Goal: Browse casually

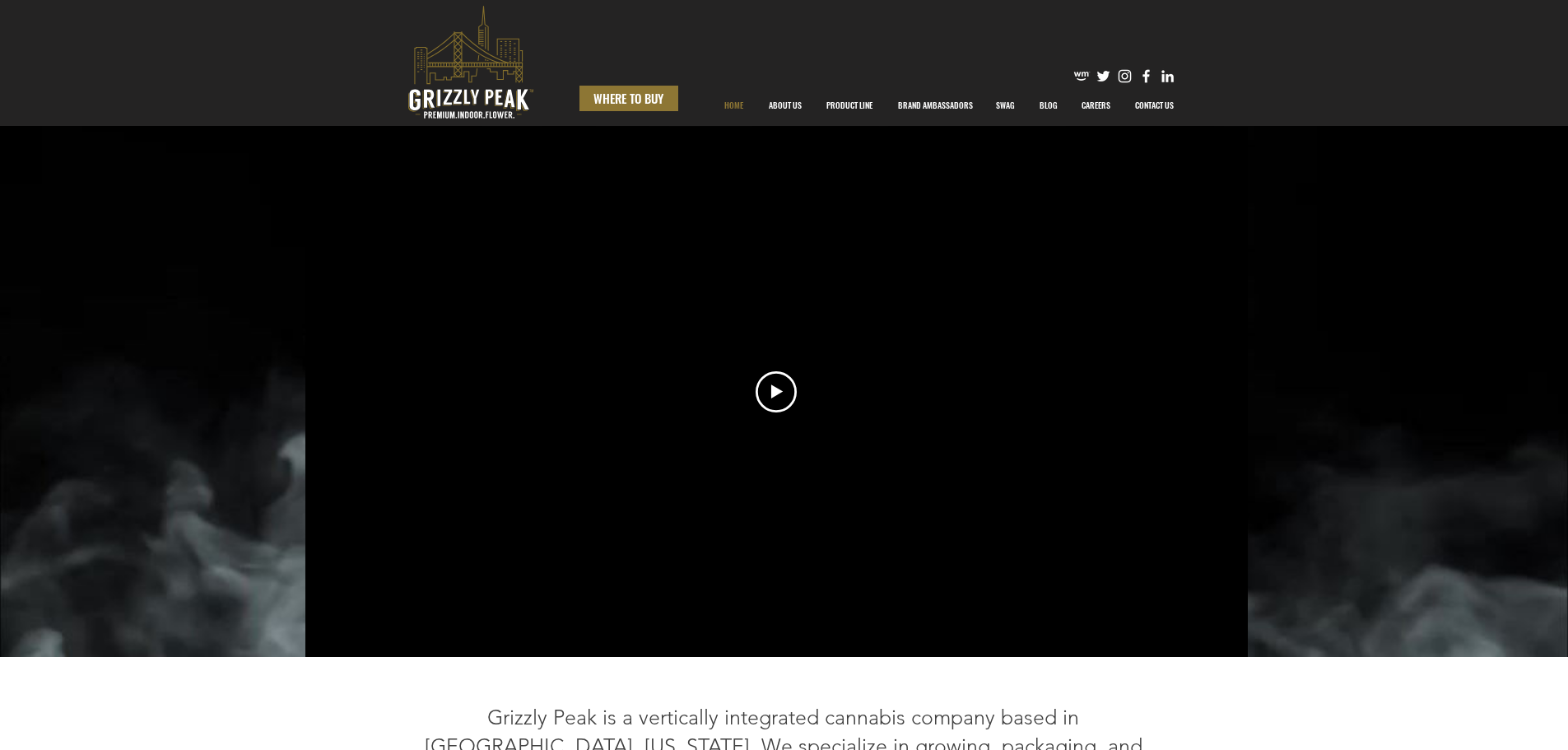
click at [629, 98] on span "WHERE TO BUY" at bounding box center [627, 99] width 70 height 17
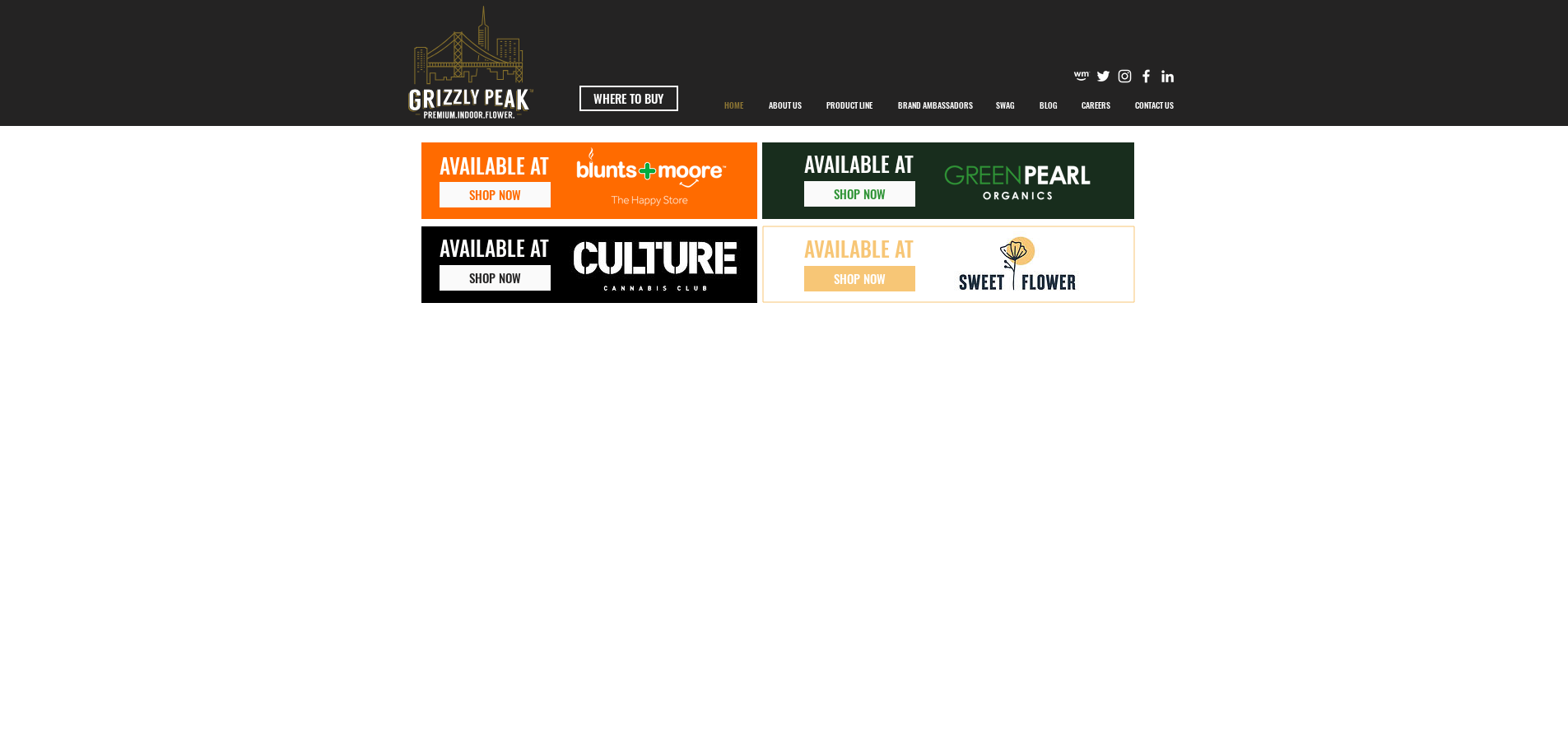
click at [743, 106] on p "HOME" at bounding box center [733, 104] width 35 height 41
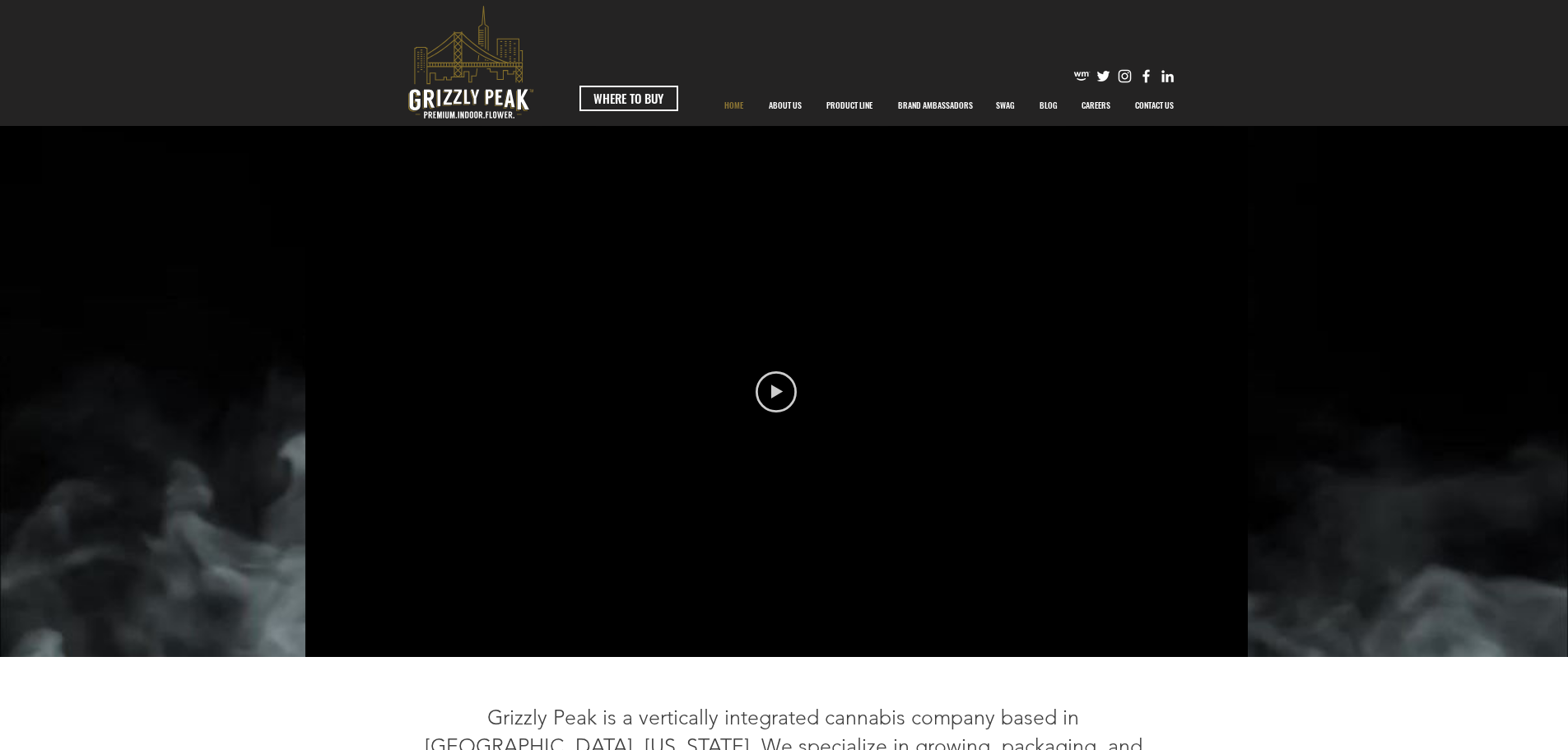
click at [774, 400] on icon "Play video" at bounding box center [776, 391] width 41 height 41
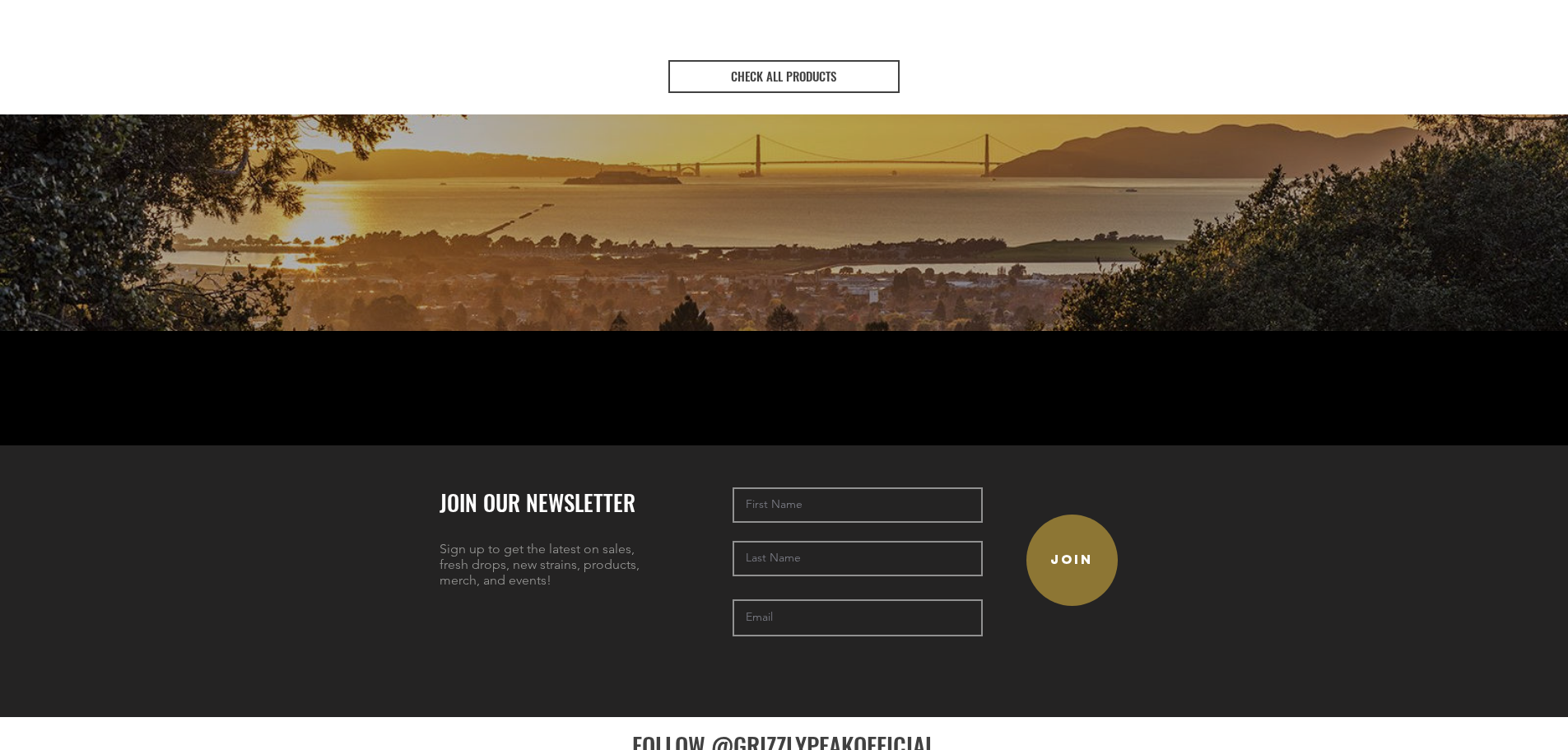
scroll to position [3646, 0]
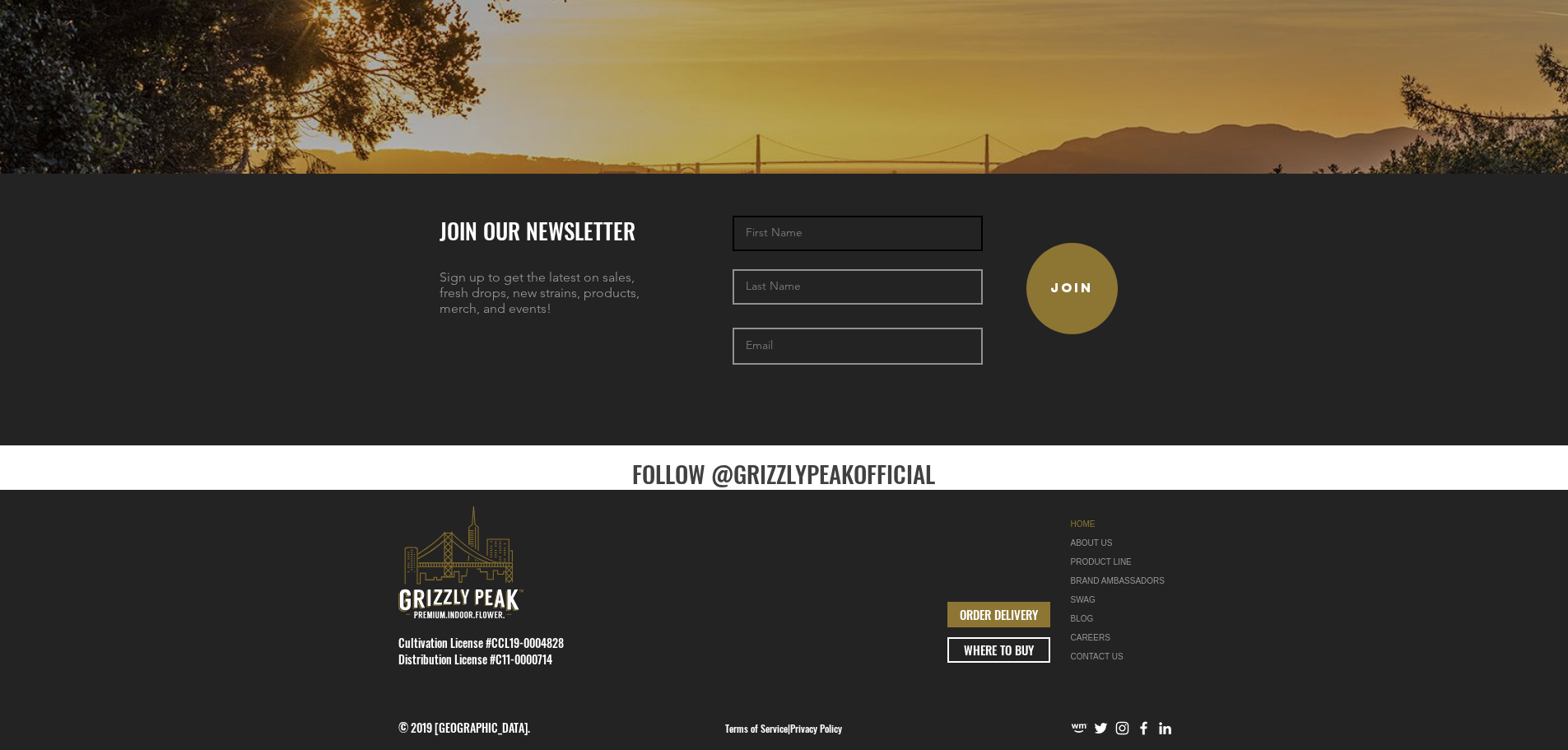
click at [797, 216] on input "text" at bounding box center [857, 233] width 250 height 35
click at [798, 216] on input "text" at bounding box center [857, 233] width 250 height 35
